Goal: Information Seeking & Learning: Learn about a topic

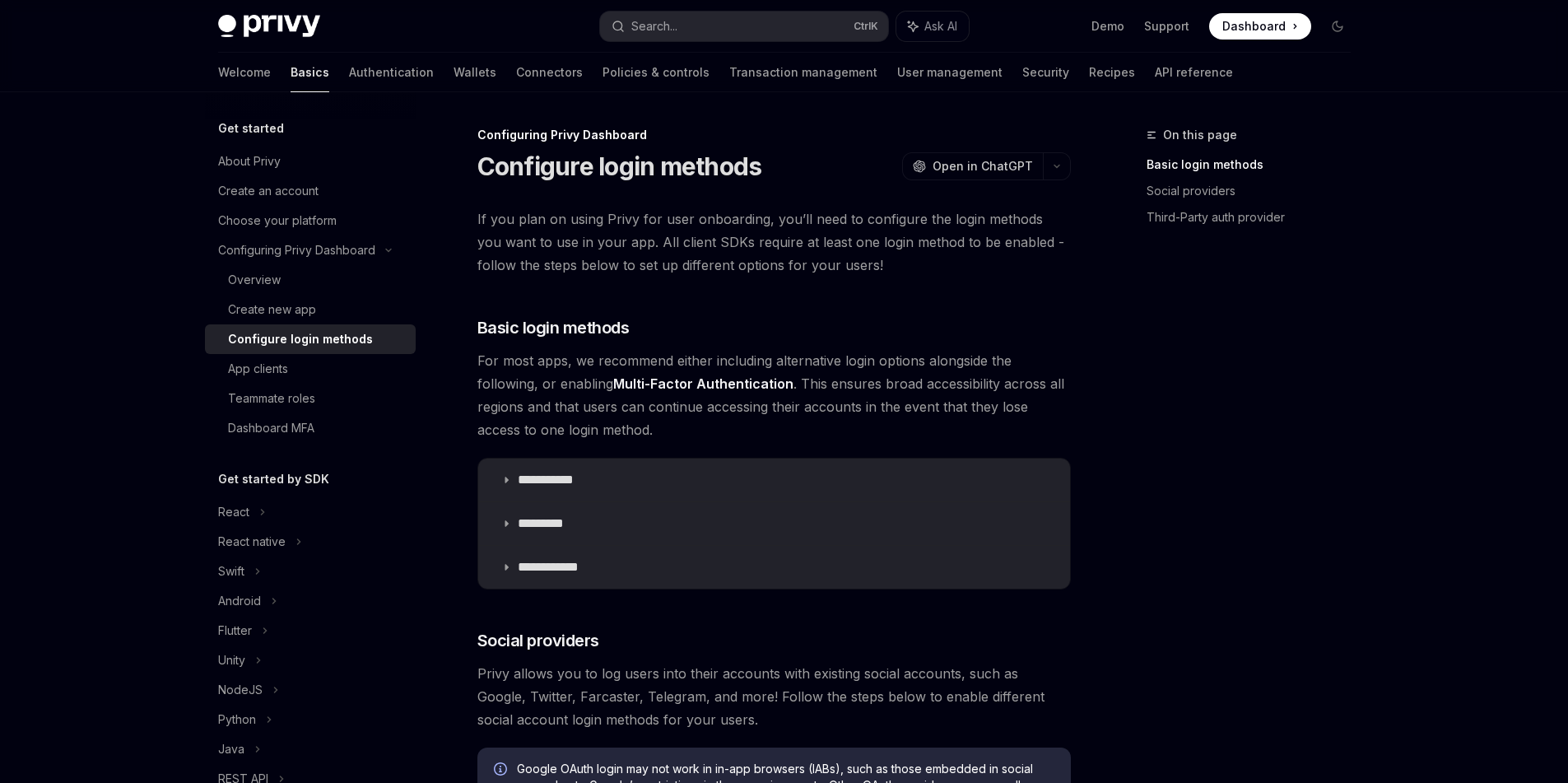
type textarea "*"
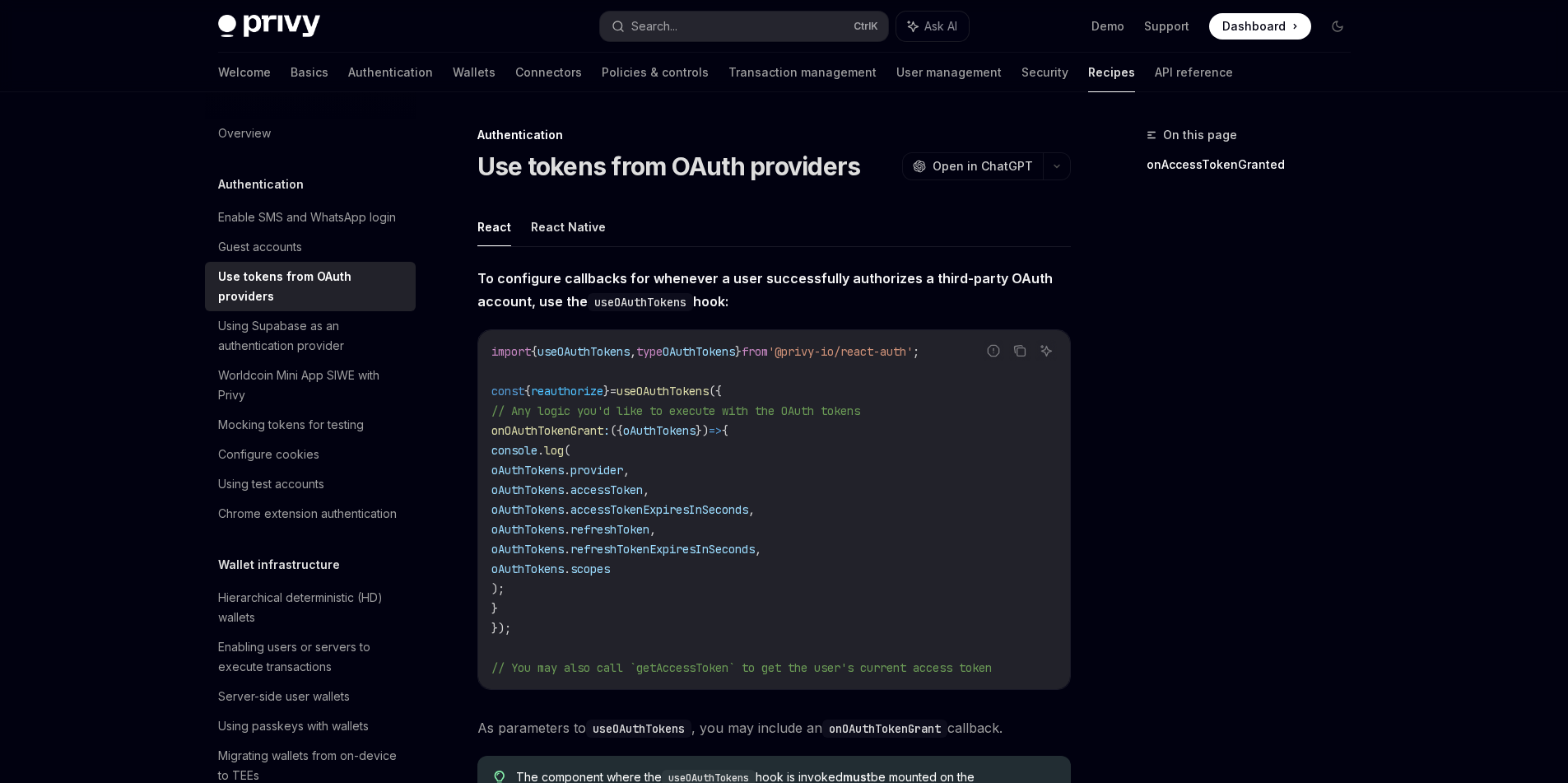
type textarea "*"
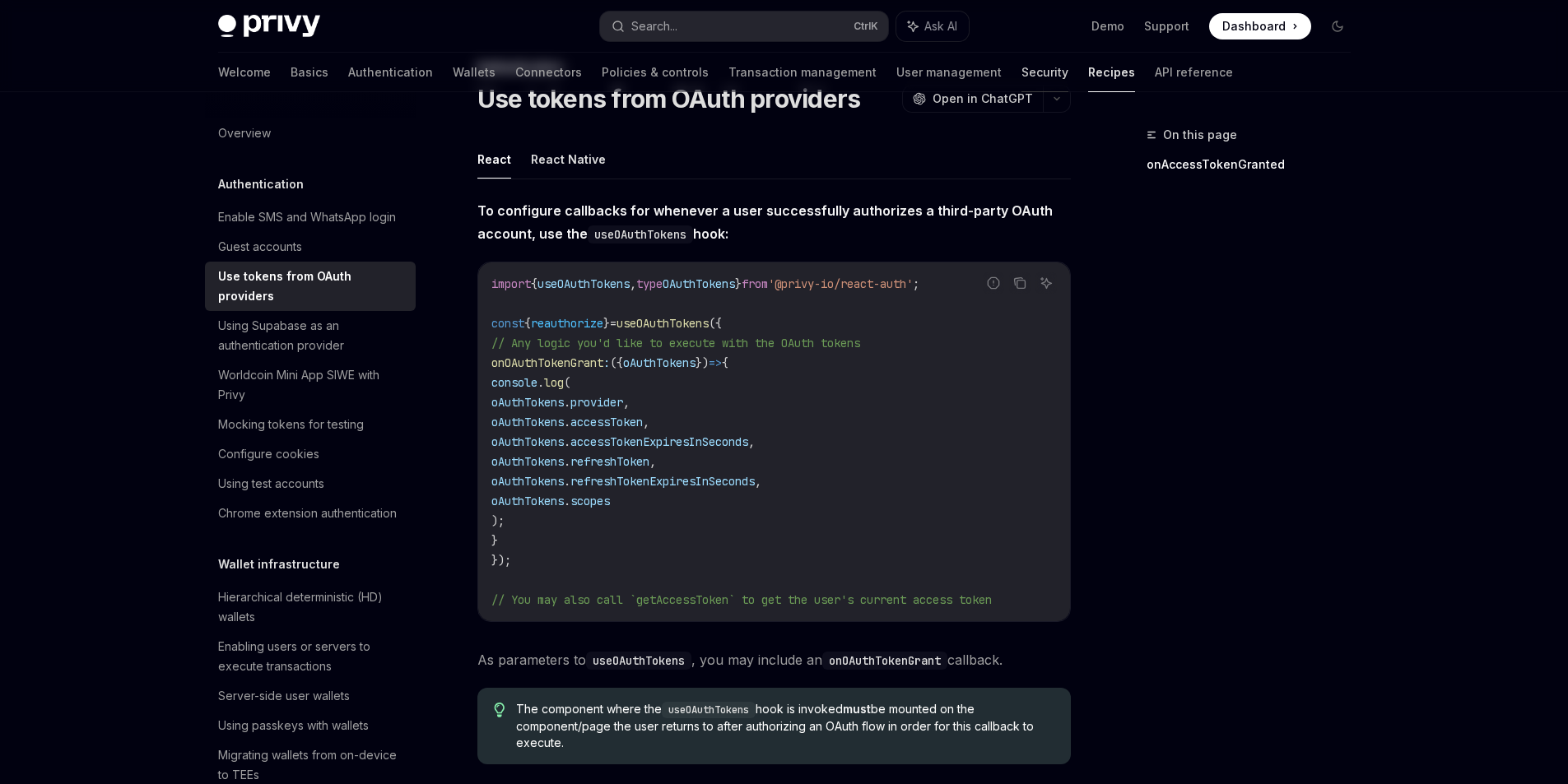
scroll to position [329, 0]
